Goal: Communication & Community: Answer question/provide support

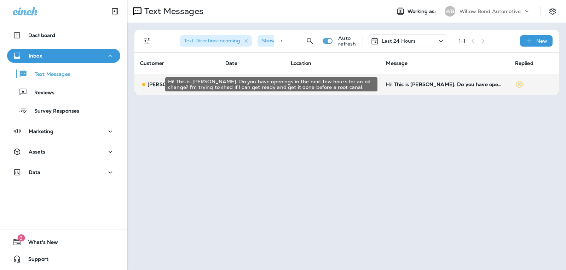
click at [440, 86] on div "Hi! This is [PERSON_NAME]. Do you have openings in the next few hours for an oi…" at bounding box center [444, 85] width 117 height 6
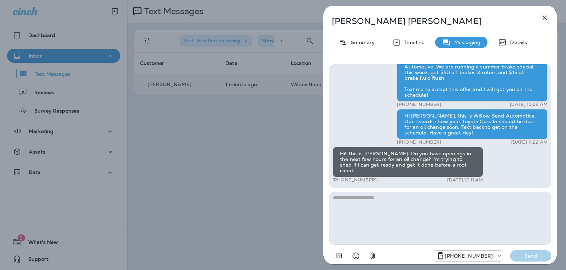
click at [359, 204] on textarea at bounding box center [440, 218] width 222 height 53
type textarea "*"
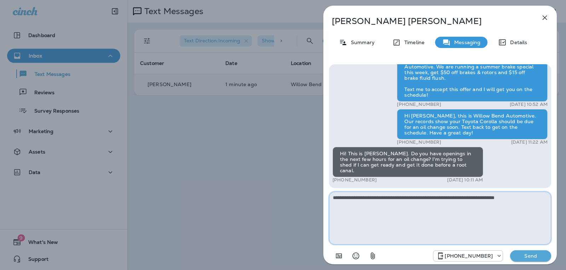
type textarea "**********"
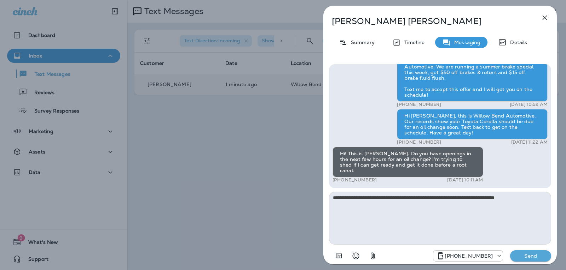
click at [523, 255] on p "Send" at bounding box center [530, 256] width 30 height 6
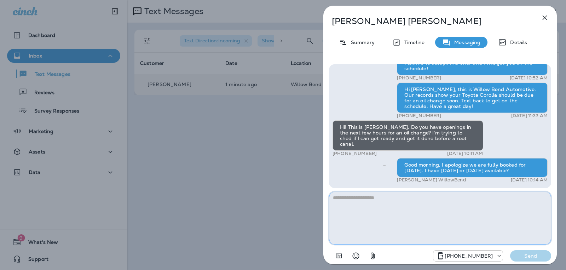
click at [408, 197] on textarea at bounding box center [440, 218] width 222 height 53
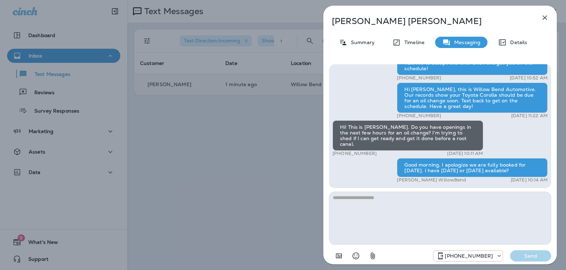
click at [542, 18] on icon "button" at bounding box center [544, 17] width 8 height 8
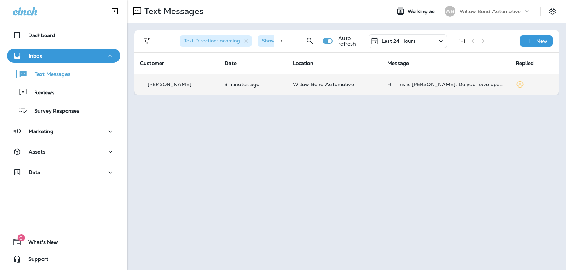
click at [406, 38] on p "Last 24 Hours" at bounding box center [398, 41] width 34 height 6
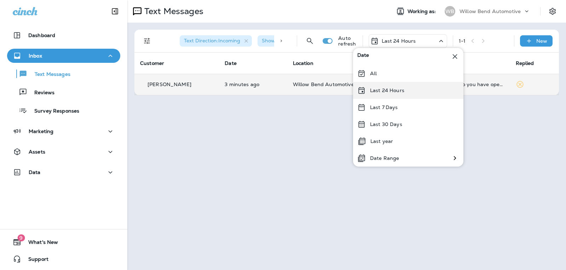
click at [394, 89] on p "Last 24 Hours" at bounding box center [387, 91] width 34 height 6
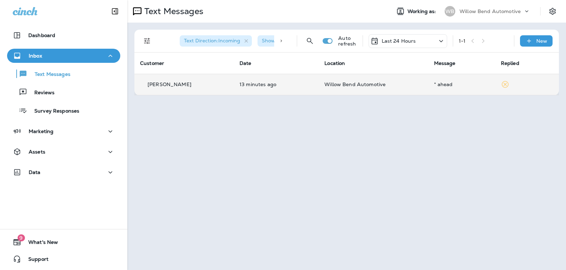
click at [410, 87] on p "Willow Bend Automotive" at bounding box center [373, 85] width 98 height 6
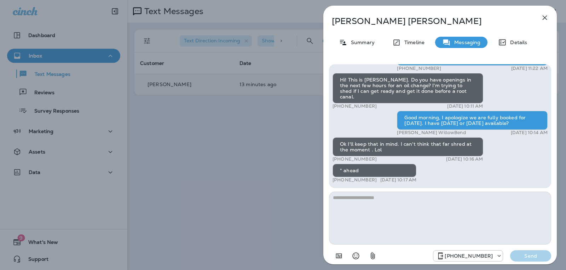
click at [364, 203] on textarea at bounding box center [440, 218] width 222 height 53
type textarea "*"
drag, startPoint x: 355, startPoint y: 258, endPoint x: 421, endPoint y: 216, distance: 78.7
click at [355, 257] on icon "Select an emoji" at bounding box center [355, 256] width 8 height 8
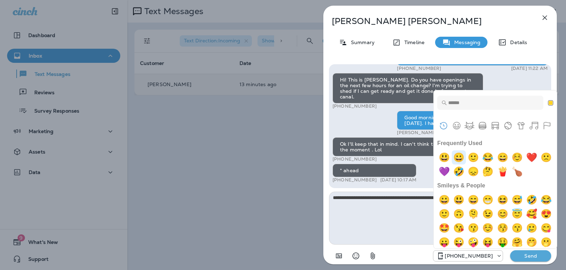
click at [463, 156] on img "grinning" at bounding box center [458, 158] width 14 height 14
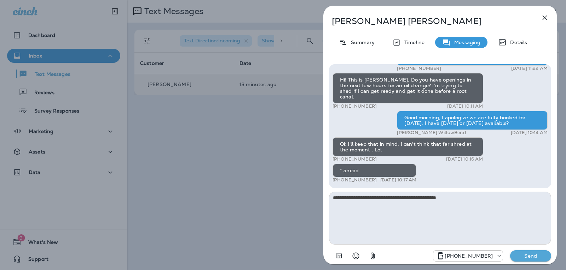
type textarea "**********"
click at [522, 257] on p "Send" at bounding box center [530, 256] width 30 height 6
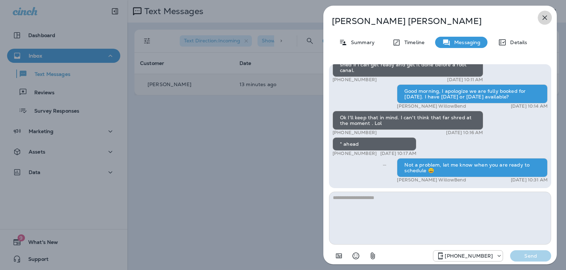
click at [543, 19] on icon "button" at bounding box center [544, 18] width 5 height 5
